Goal: Task Accomplishment & Management: Use online tool/utility

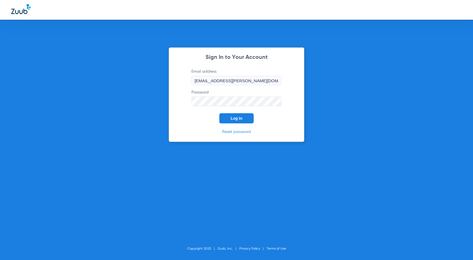
click at [244, 113] on form "Email address anais.huynh@risas.com Password Log In" at bounding box center [236, 96] width 107 height 55
click at [245, 118] on button "Log In" at bounding box center [236, 118] width 34 height 10
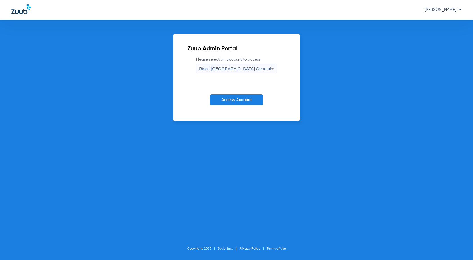
click at [224, 103] on button "Access Account" at bounding box center [236, 99] width 53 height 11
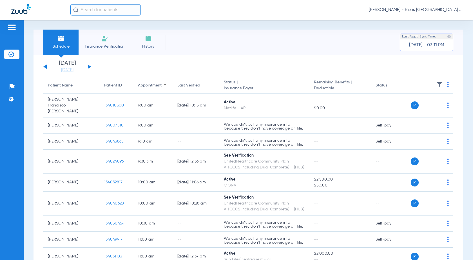
click at [104, 46] on span "Insurance Verification" at bounding box center [105, 47] width 44 height 6
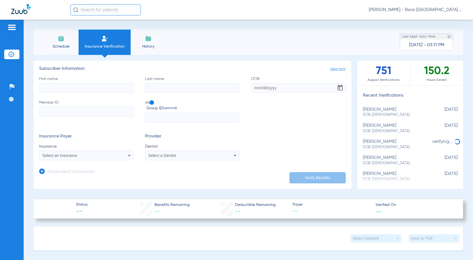
click at [101, 90] on input "First name" at bounding box center [86, 88] width 95 height 10
type input "katherine"
type input "orta"
click at [95, 112] on input "Member ID" at bounding box center [86, 112] width 95 height 10
paste input "958W13699"
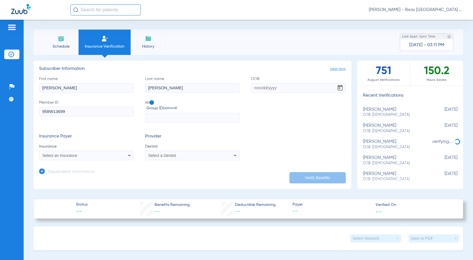
type input "958W13699"
click at [256, 89] on input "DOB" at bounding box center [298, 88] width 95 height 10
type input "01/03/1957"
click at [84, 154] on div "Select an Insurance" at bounding box center [77, 155] width 71 height 4
type input "w"
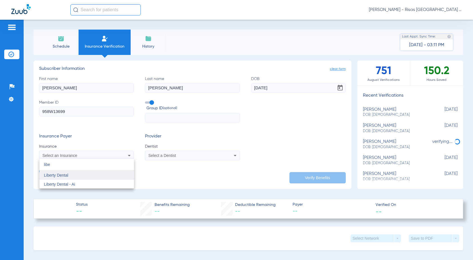
type input "libe"
click at [60, 175] on span "Liberty Dental" at bounding box center [56, 175] width 24 height 5
click at [211, 153] on div "Select a Dentist" at bounding box center [192, 155] width 94 height 7
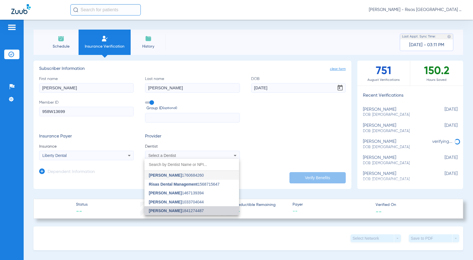
click at [190, 208] on mat-option "Mark Shousha 1841274487" at bounding box center [191, 210] width 95 height 9
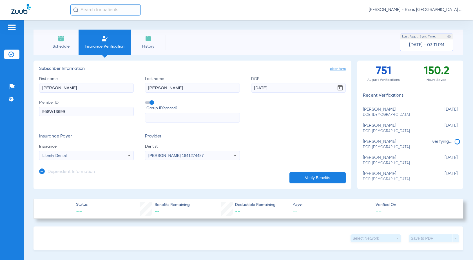
click at [308, 179] on button "Verify Benefits" at bounding box center [317, 177] width 56 height 11
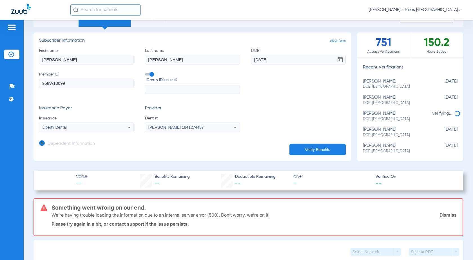
scroll to position [56, 0]
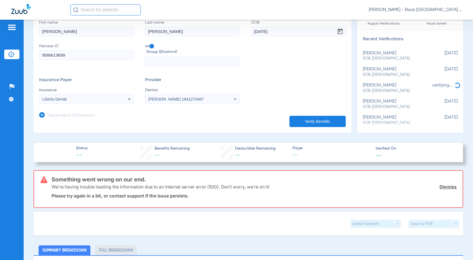
click at [316, 119] on button "Verify Benefits" at bounding box center [317, 121] width 56 height 11
click at [448, 188] on link "Dismiss" at bounding box center [447, 187] width 17 height 6
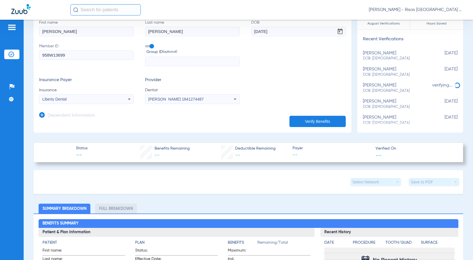
click at [330, 123] on button "Verify Benefits" at bounding box center [317, 121] width 56 height 11
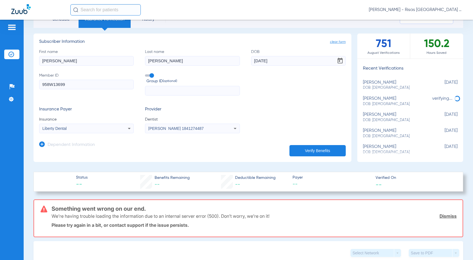
scroll to position [0, 0]
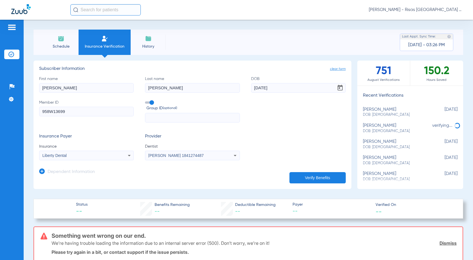
click at [66, 44] on span "Schedule" at bounding box center [61, 47] width 27 height 6
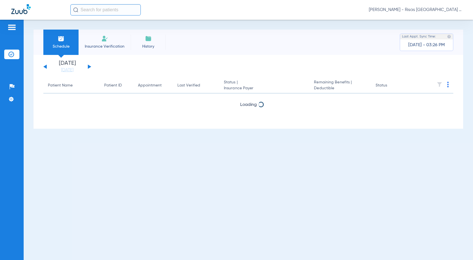
click at [90, 66] on div "Tuesday 06-10-2025 Wednesday 06-11-2025 Thursday 06-12-2025 Friday 06-13-2025 S…" at bounding box center [67, 67] width 48 height 12
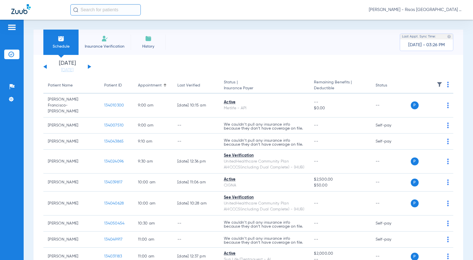
click at [109, 9] on input "text" at bounding box center [105, 9] width 70 height 11
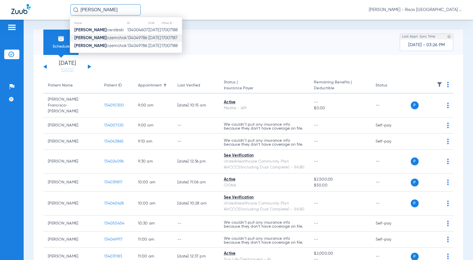
type input "joseph k"
click at [107, 36] on span "Joseph K ozemchak" at bounding box center [100, 38] width 52 height 4
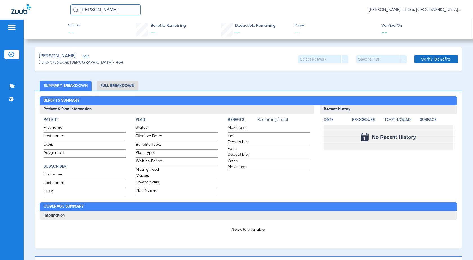
click at [430, 62] on span at bounding box center [435, 59] width 43 height 14
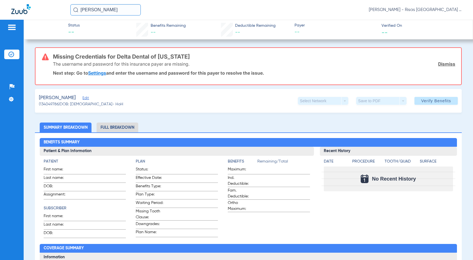
click at [102, 74] on link "Settings" at bounding box center [97, 73] width 18 height 6
